Goal: Find specific page/section: Find specific page/section

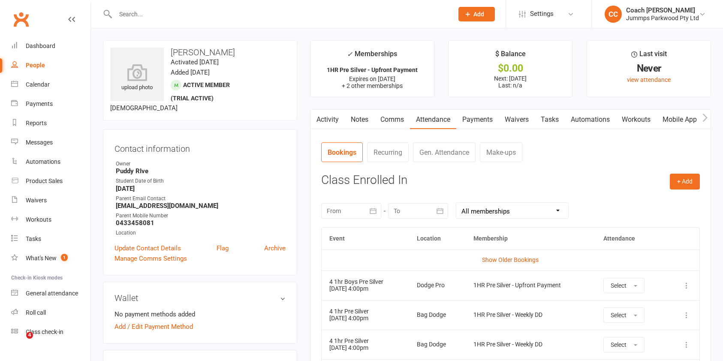
click at [245, 15] on input "text" at bounding box center [280, 14] width 335 height 12
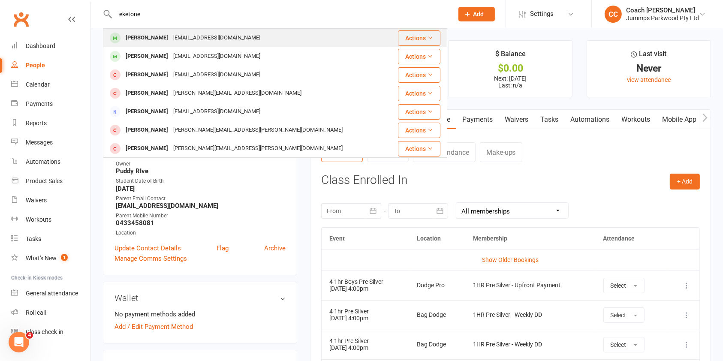
type input "eketone"
click at [236, 38] on div "[PERSON_NAME] [EMAIL_ADDRESS][DOMAIN_NAME]" at bounding box center [246, 38] width 285 height 18
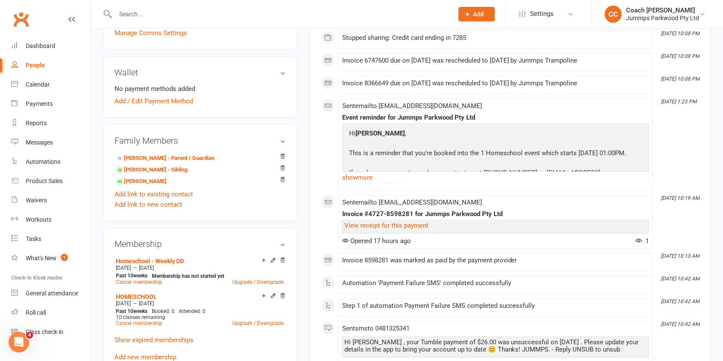
scroll to position [240, 0]
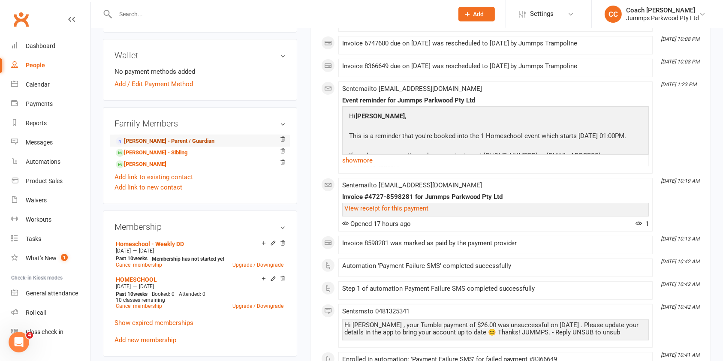
click at [201, 141] on link "[PERSON_NAME] - Parent / Guardian" at bounding box center [165, 141] width 99 height 9
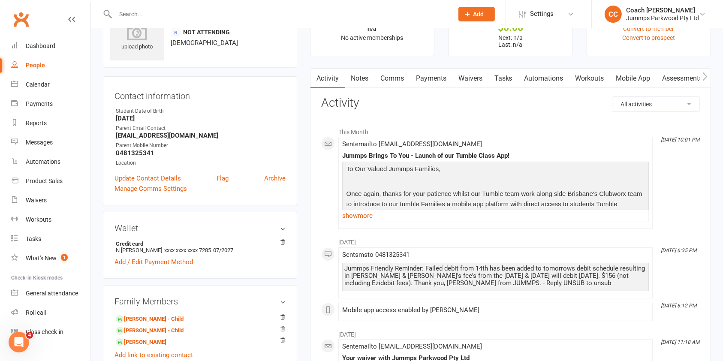
scroll to position [32, 0]
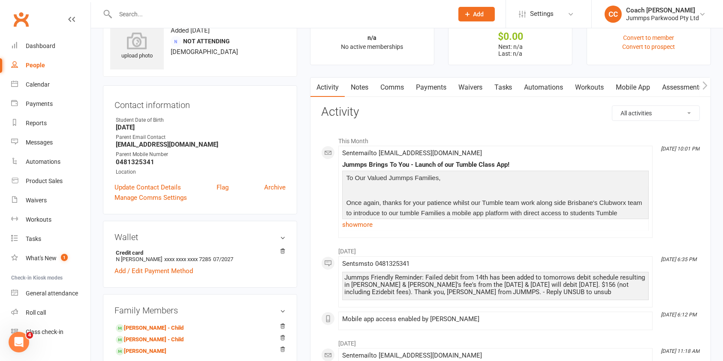
click at [433, 86] on link "Payments" at bounding box center [431, 88] width 42 height 20
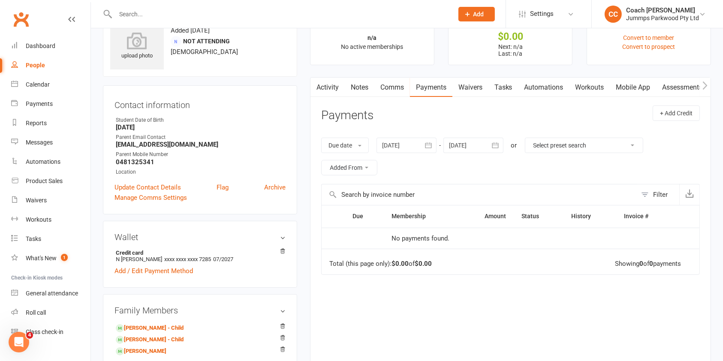
click at [414, 145] on div at bounding box center [407, 145] width 60 height 15
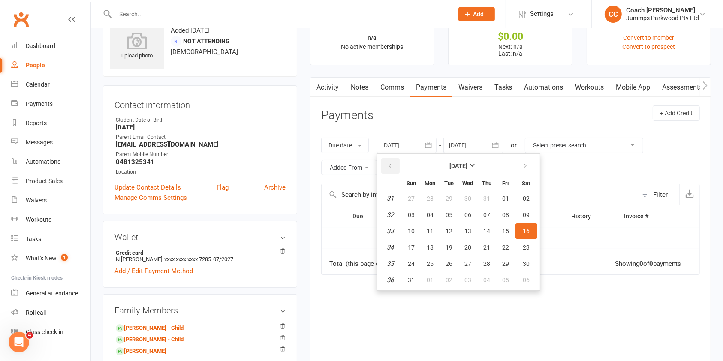
click at [392, 168] on icon "button" at bounding box center [390, 166] width 6 height 7
click at [430, 233] on span "14" at bounding box center [430, 231] width 7 height 7
type input "[DATE]"
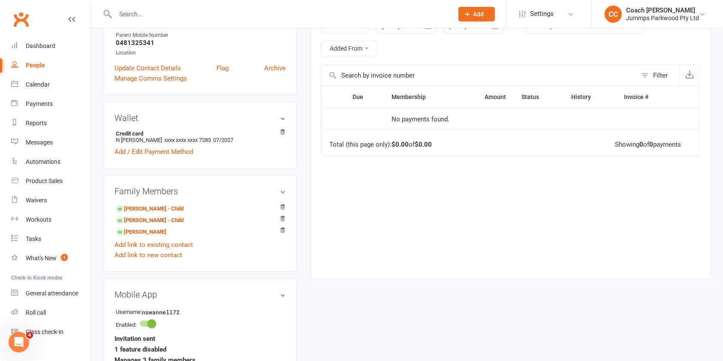
scroll to position [183, 0]
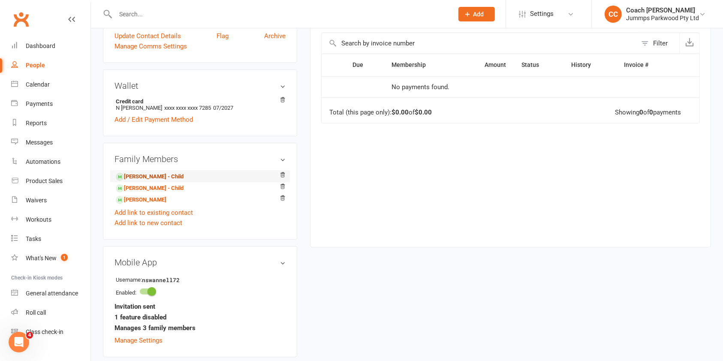
click at [160, 176] on link "[PERSON_NAME] - Child" at bounding box center [150, 176] width 68 height 9
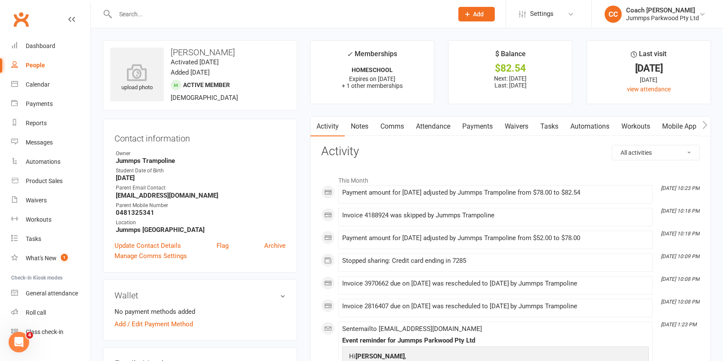
click at [484, 130] on link "Payments" at bounding box center [477, 127] width 42 height 20
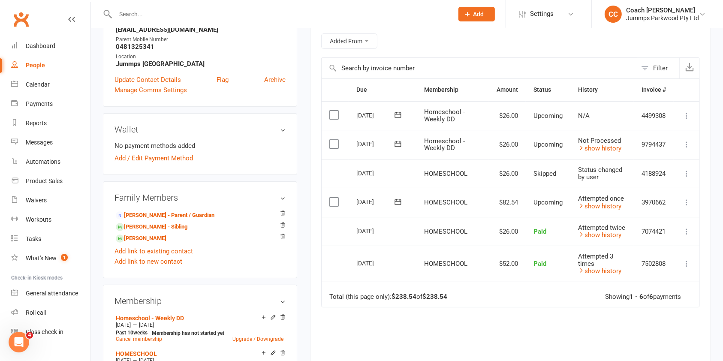
scroll to position [168, 0]
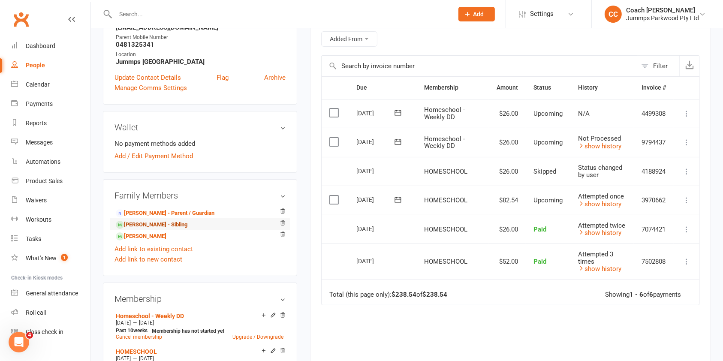
click at [151, 225] on link "[PERSON_NAME] - Sibling" at bounding box center [152, 224] width 72 height 9
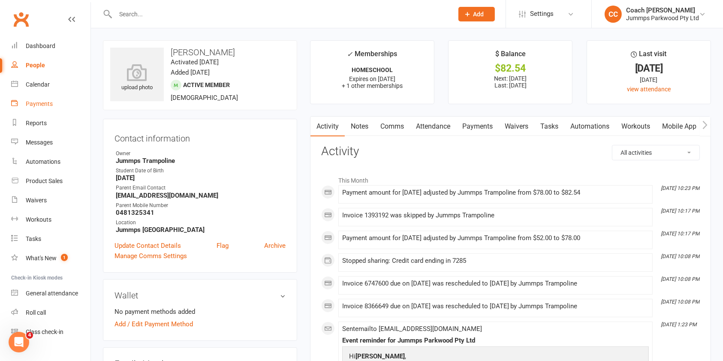
click at [48, 105] on div "Payments" at bounding box center [39, 103] width 27 height 7
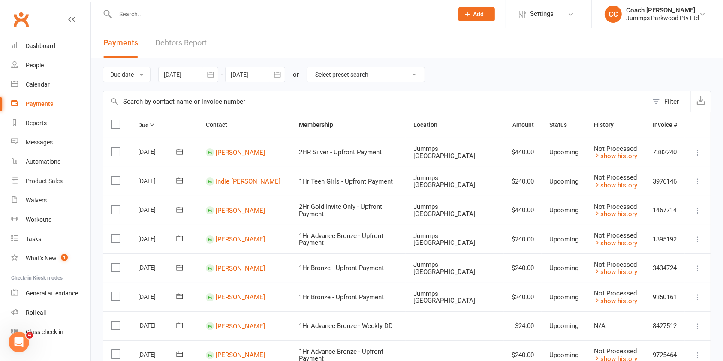
click at [253, 101] on input "text" at bounding box center [375, 101] width 545 height 21
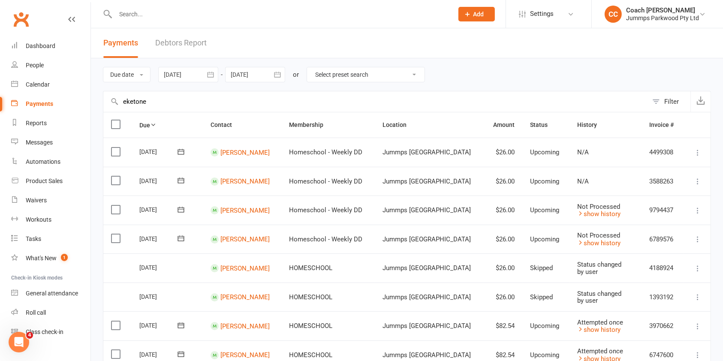
type input "eketone"
